Goal: Information Seeking & Learning: Learn about a topic

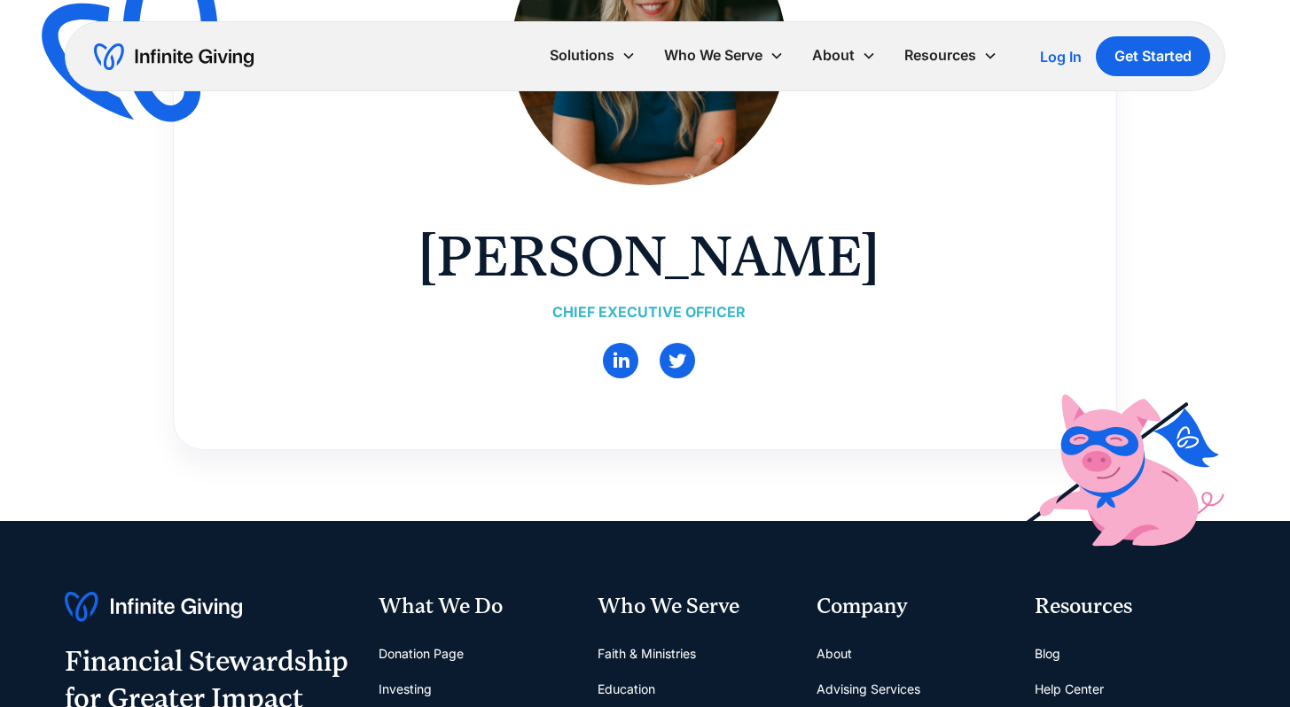
scroll to position [57, 0]
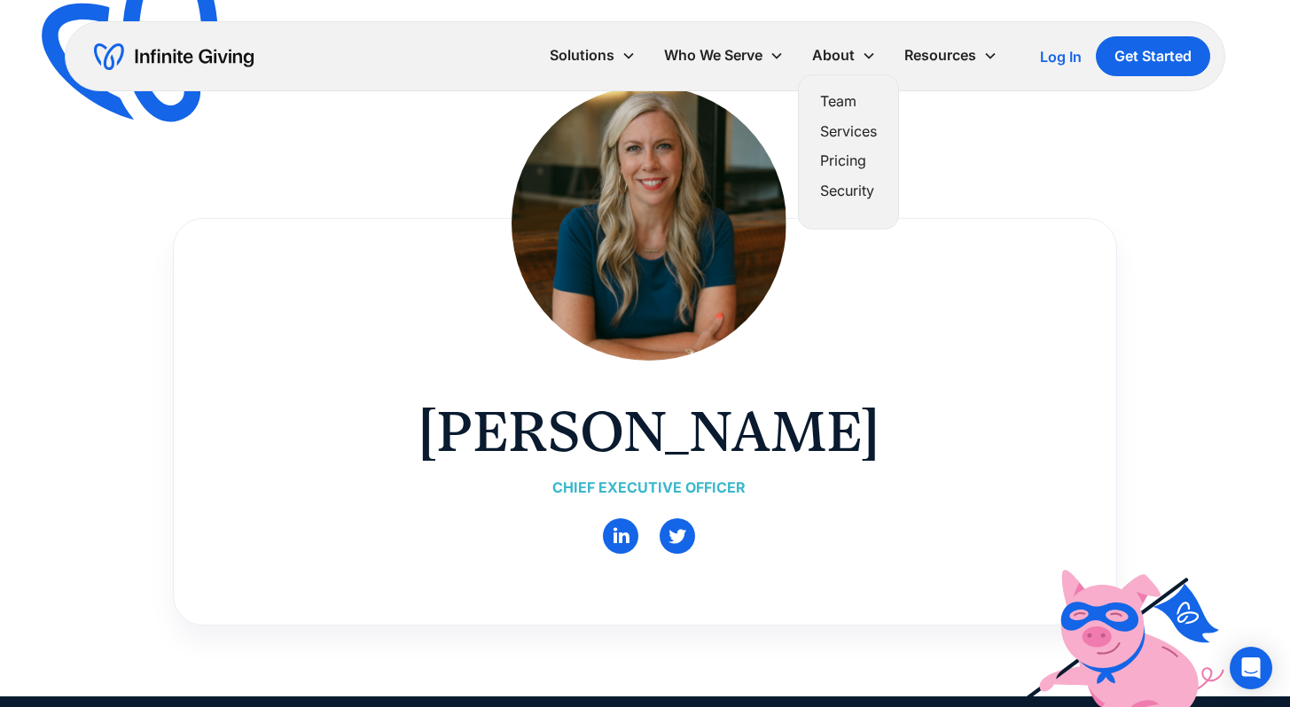
click at [843, 99] on link "Team" at bounding box center [848, 102] width 57 height 24
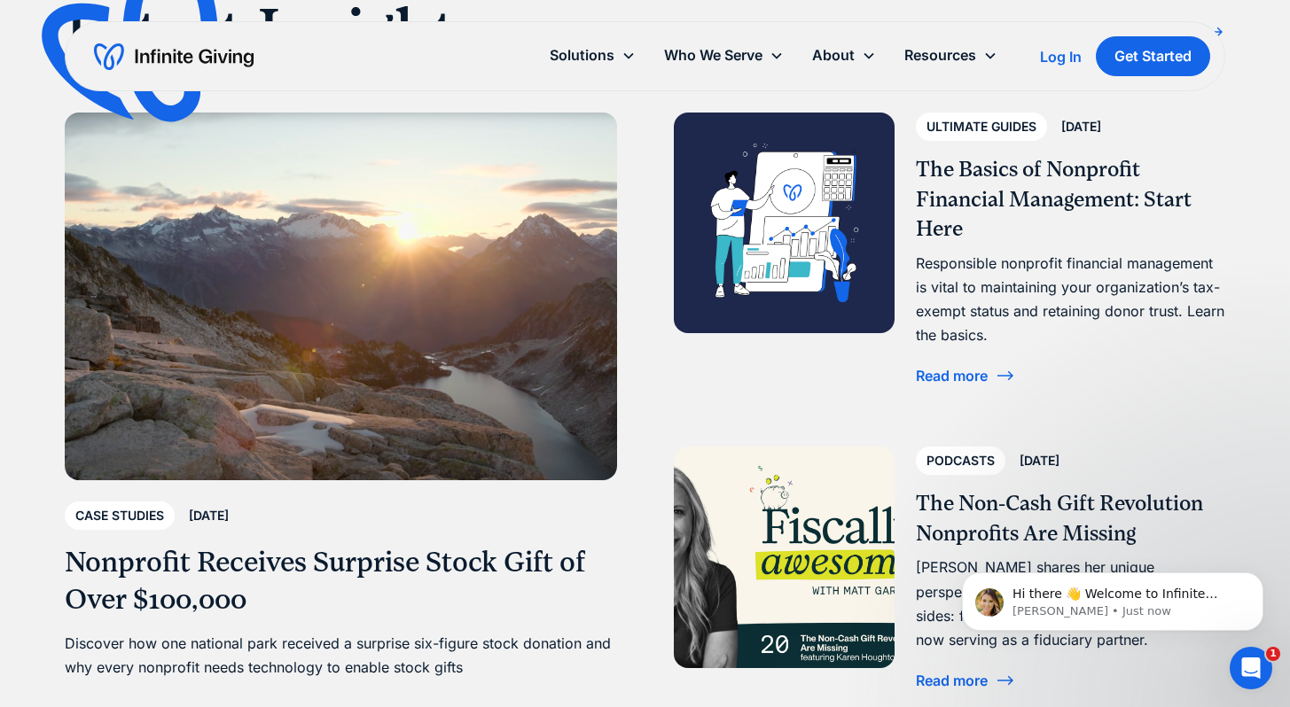
scroll to position [3889, 0]
